Goal: Transaction & Acquisition: Obtain resource

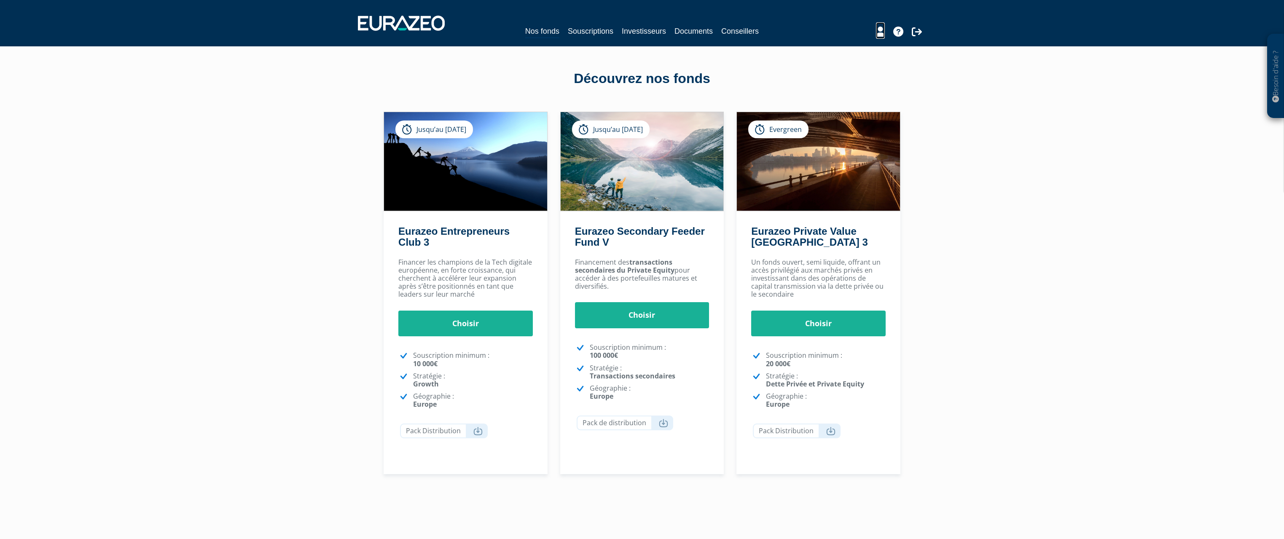
click at [880, 34] on icon at bounding box center [880, 32] width 9 height 10
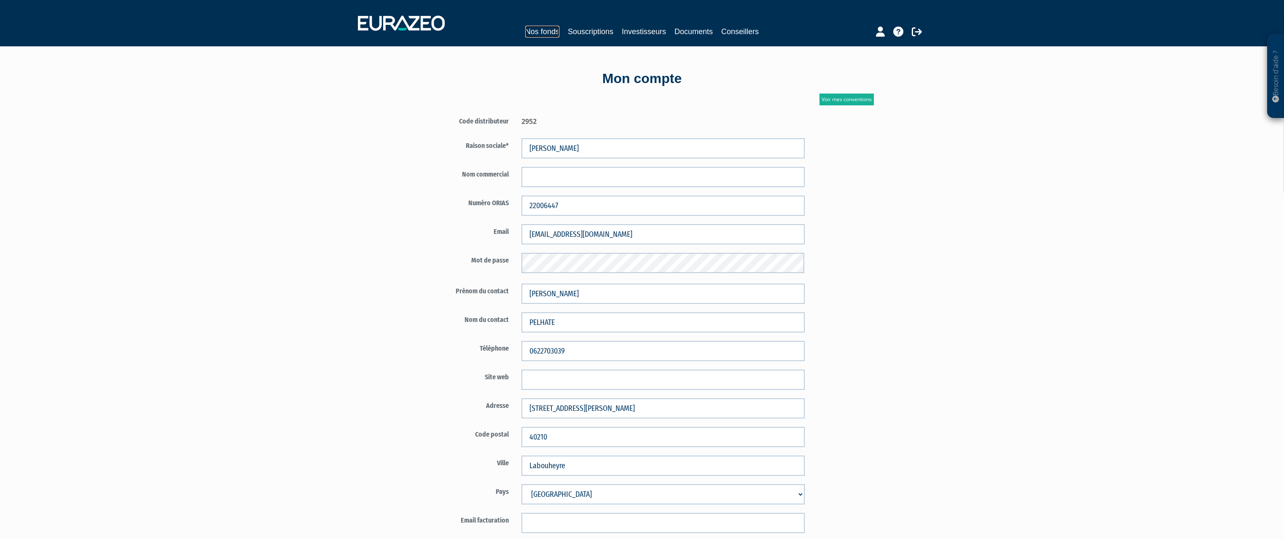
click at [532, 31] on link "Nos fonds" at bounding box center [542, 32] width 34 height 12
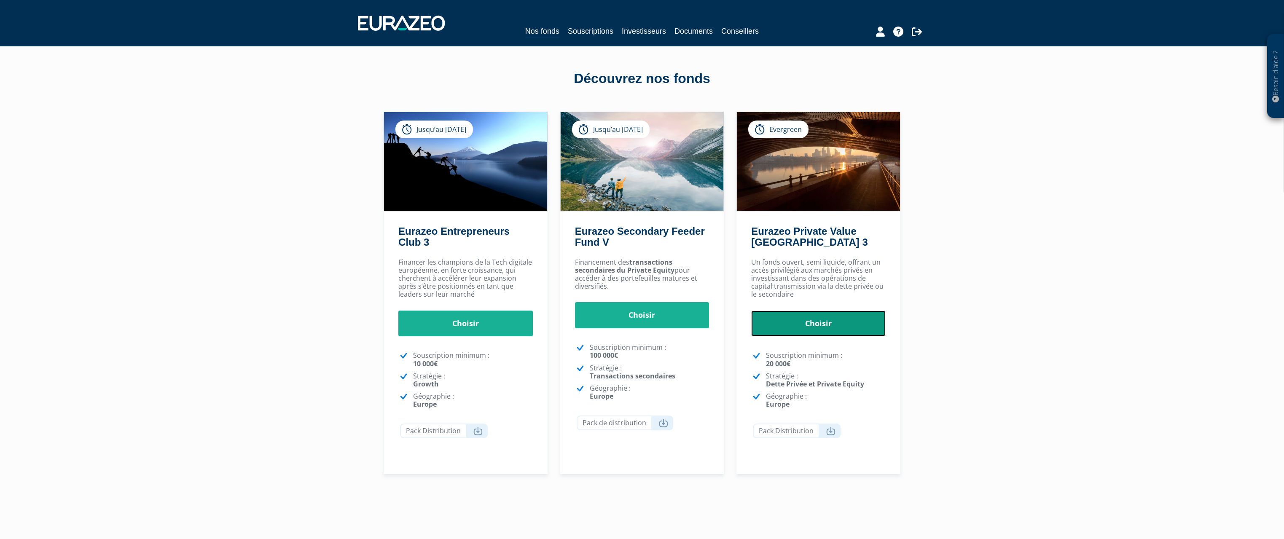
click at [829, 327] on link "Choisir" at bounding box center [818, 324] width 134 height 26
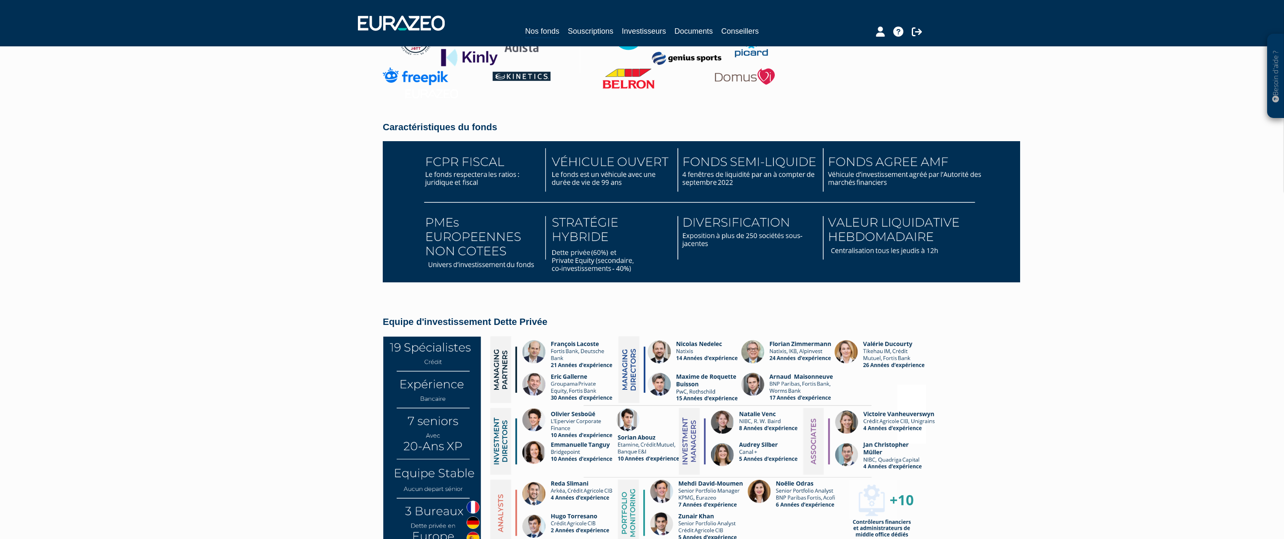
scroll to position [1282, 0]
